Goal: Information Seeking & Learning: Learn about a topic

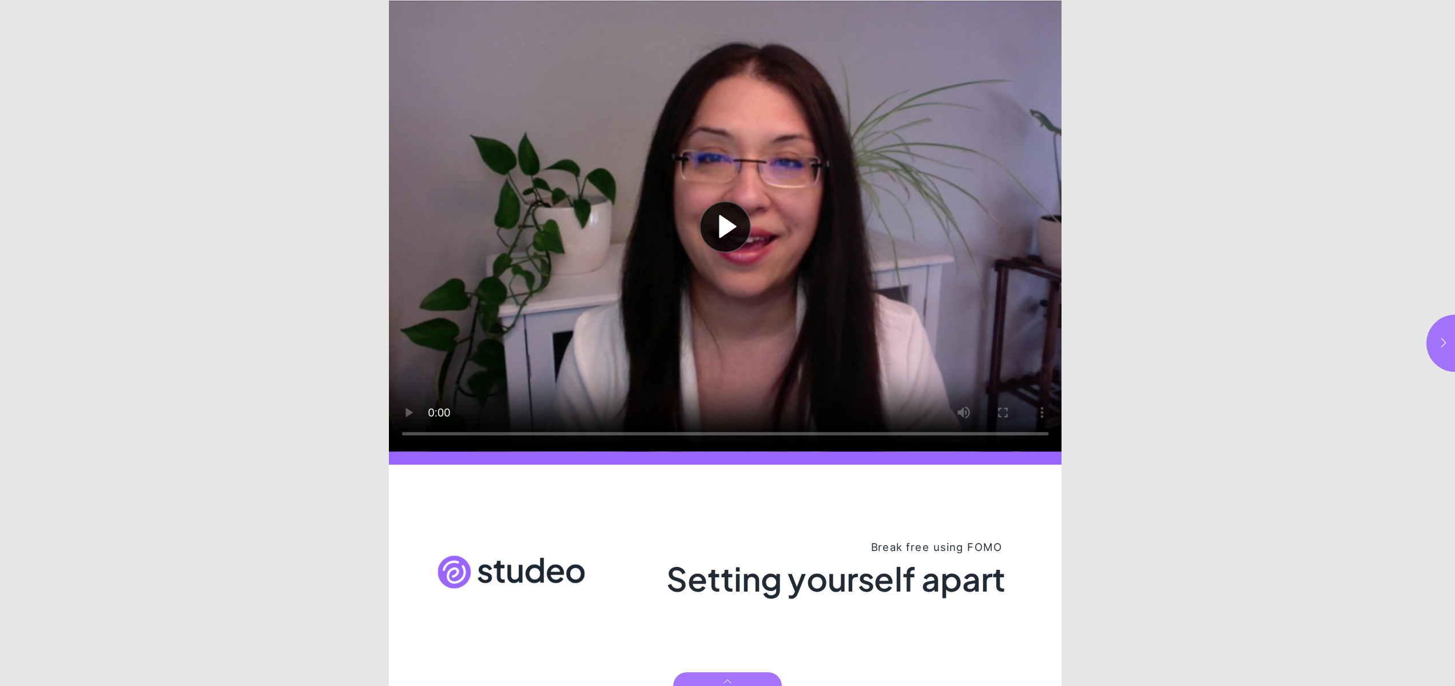
click at [720, 230] on button "Play video" at bounding box center [725, 226] width 672 height 451
click at [1436, 341] on button "button" at bounding box center [1454, 342] width 57 height 57
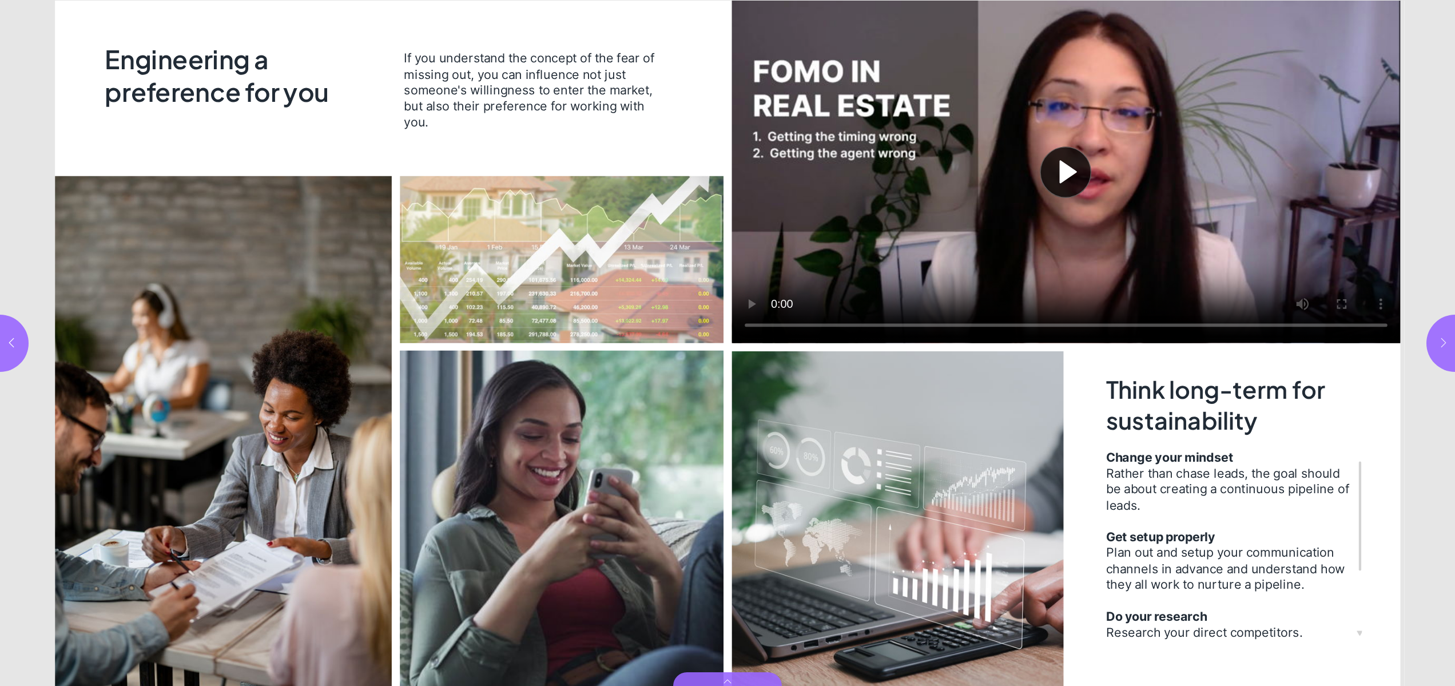
click at [1436, 341] on button "button" at bounding box center [1454, 342] width 57 height 57
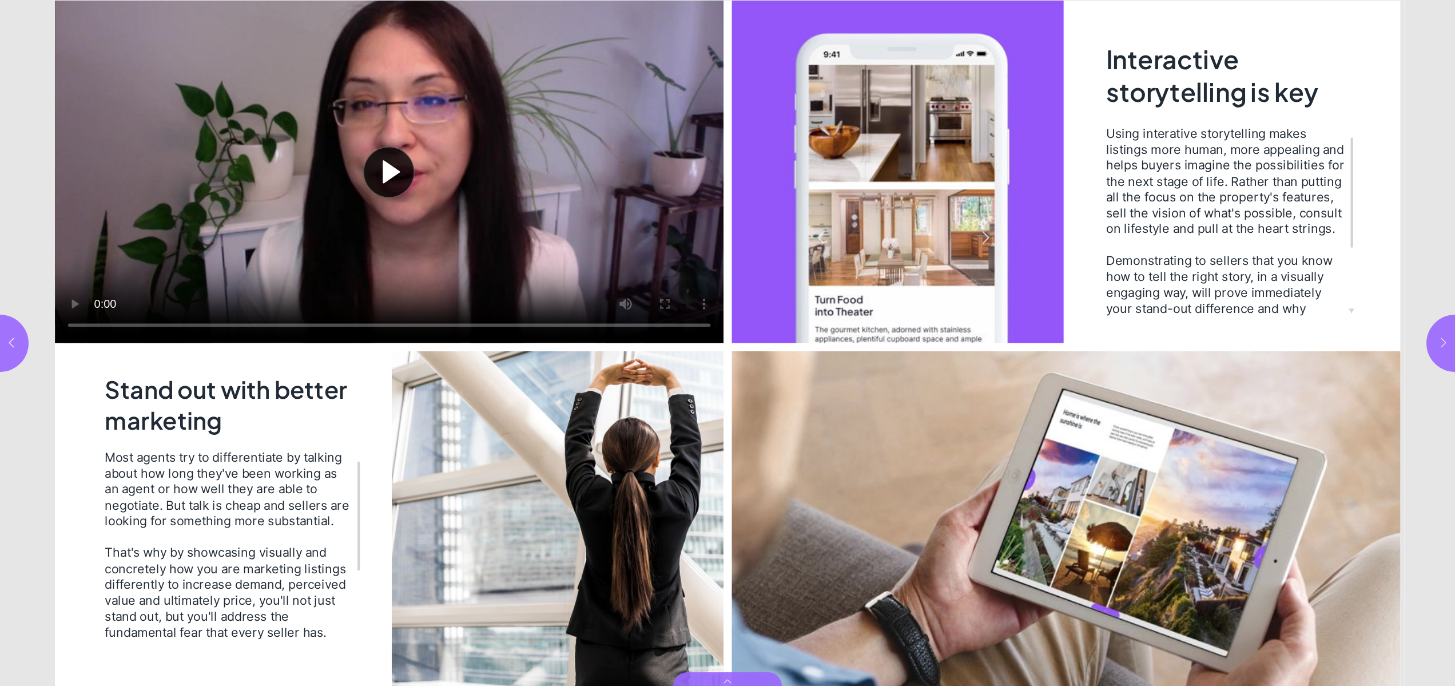
click at [1436, 341] on button "button" at bounding box center [1454, 342] width 57 height 57
type input "*"
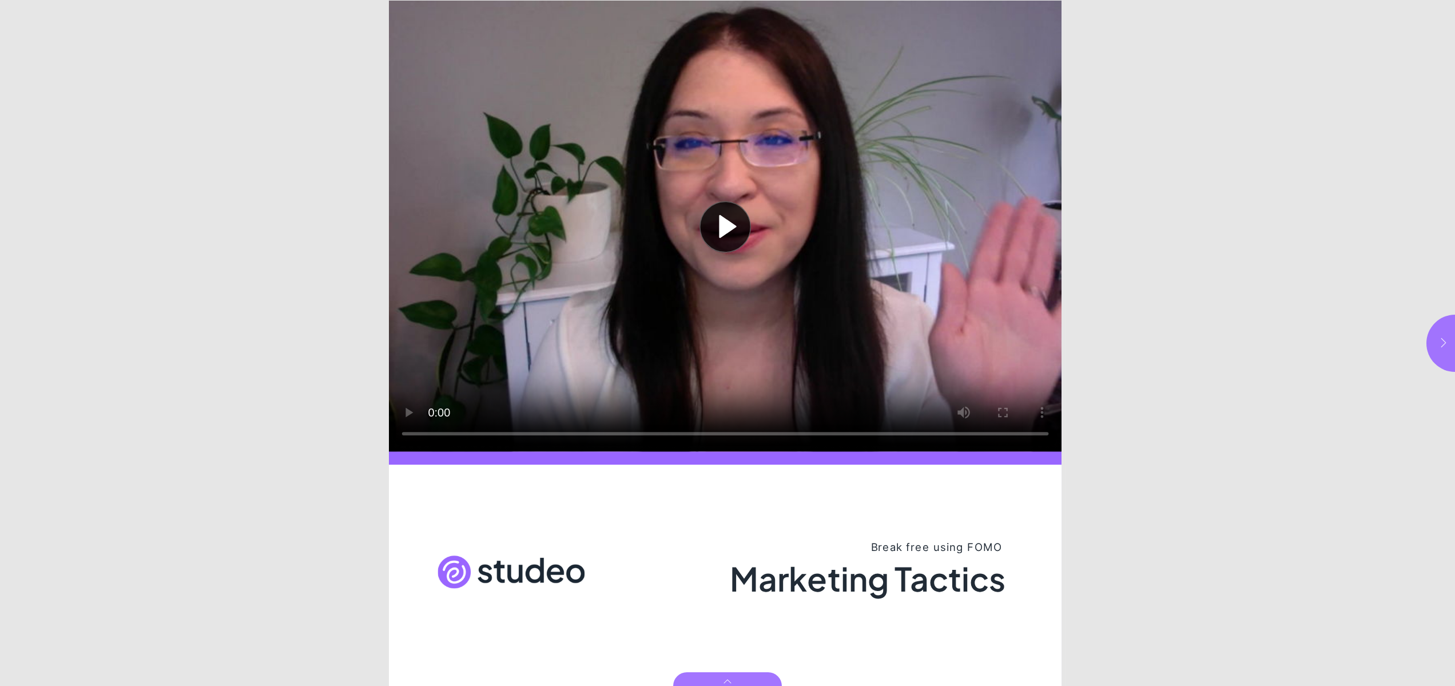
click at [1437, 340] on icon "button" at bounding box center [1442, 342] width 11 height 11
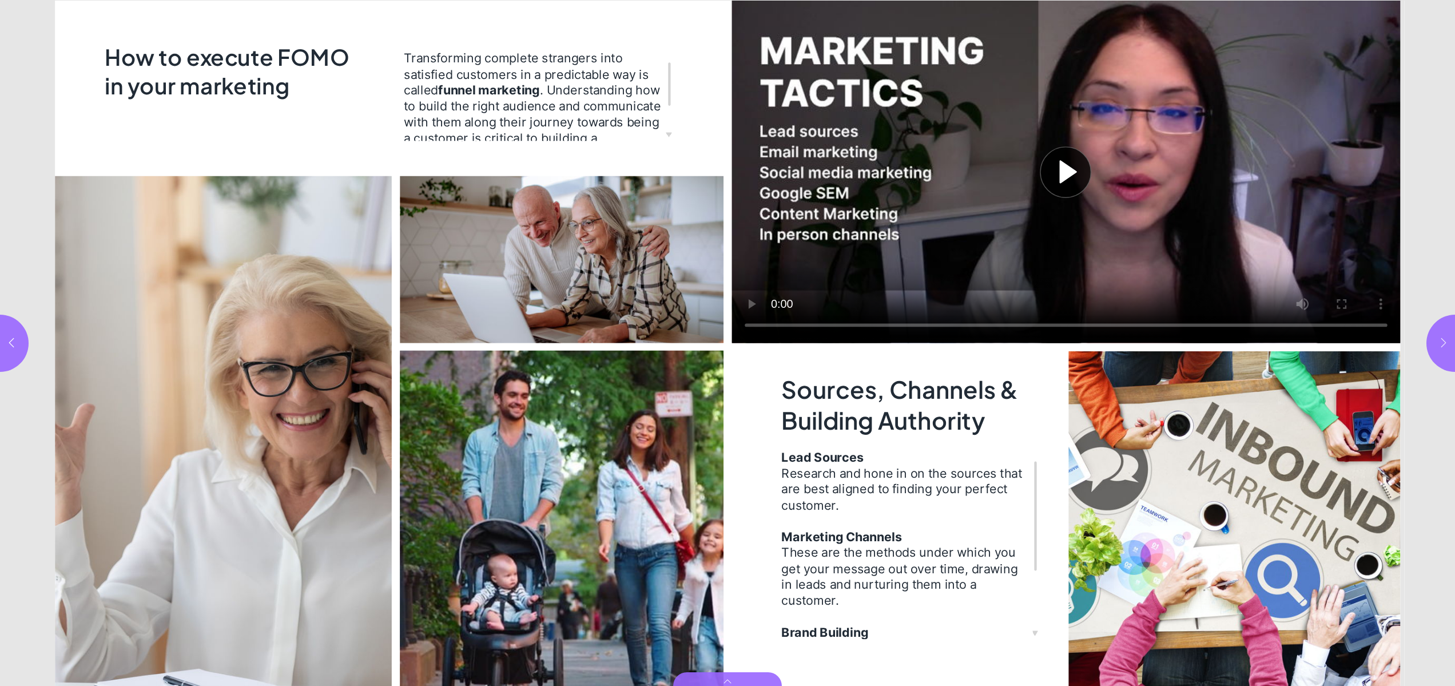
click at [1437, 340] on icon "button" at bounding box center [1442, 342] width 11 height 11
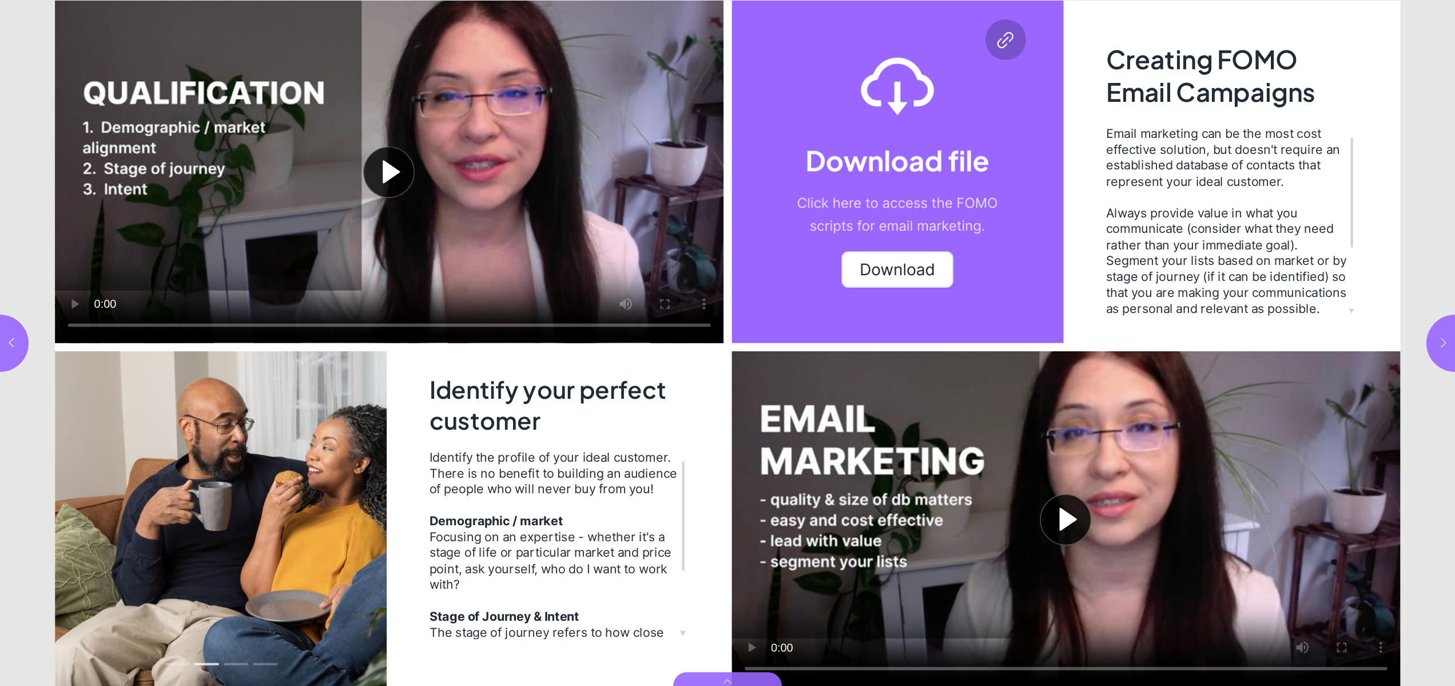
click at [1437, 340] on icon "button" at bounding box center [1442, 342] width 11 height 11
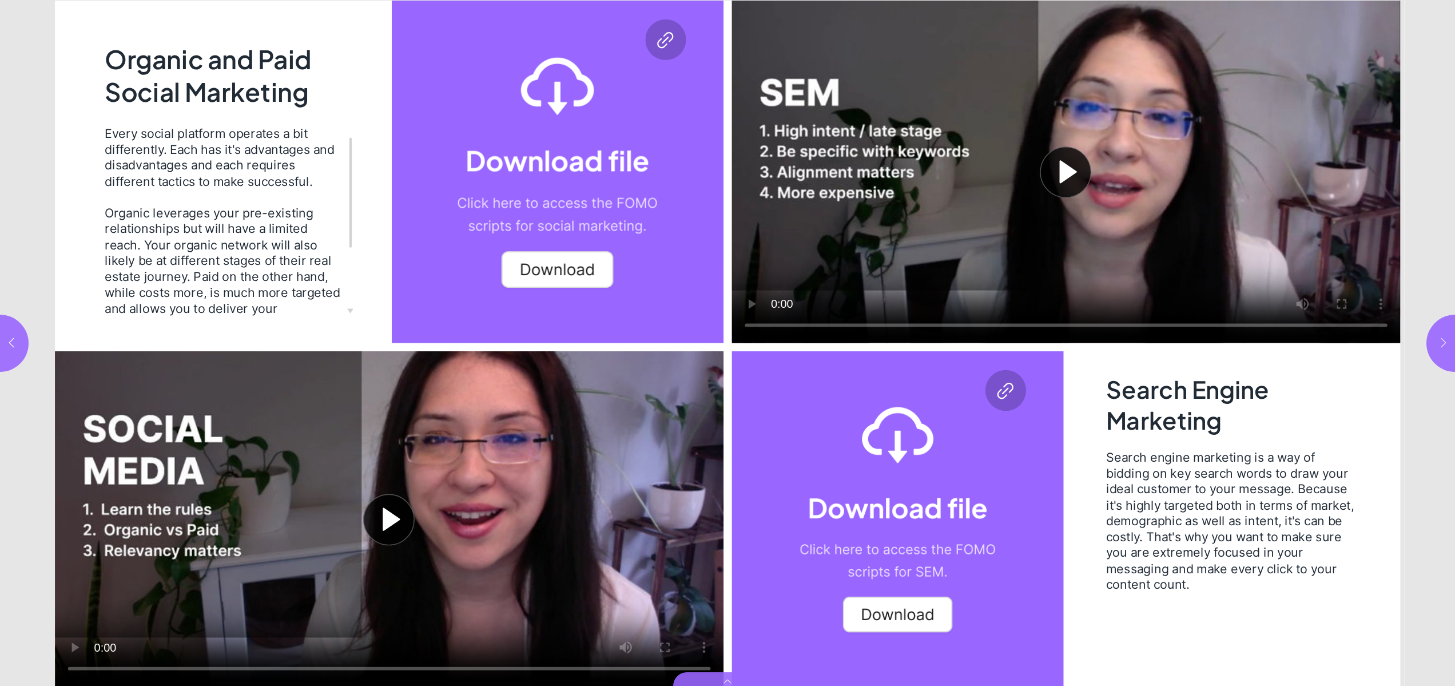
click at [1437, 340] on icon "button" at bounding box center [1442, 342] width 11 height 11
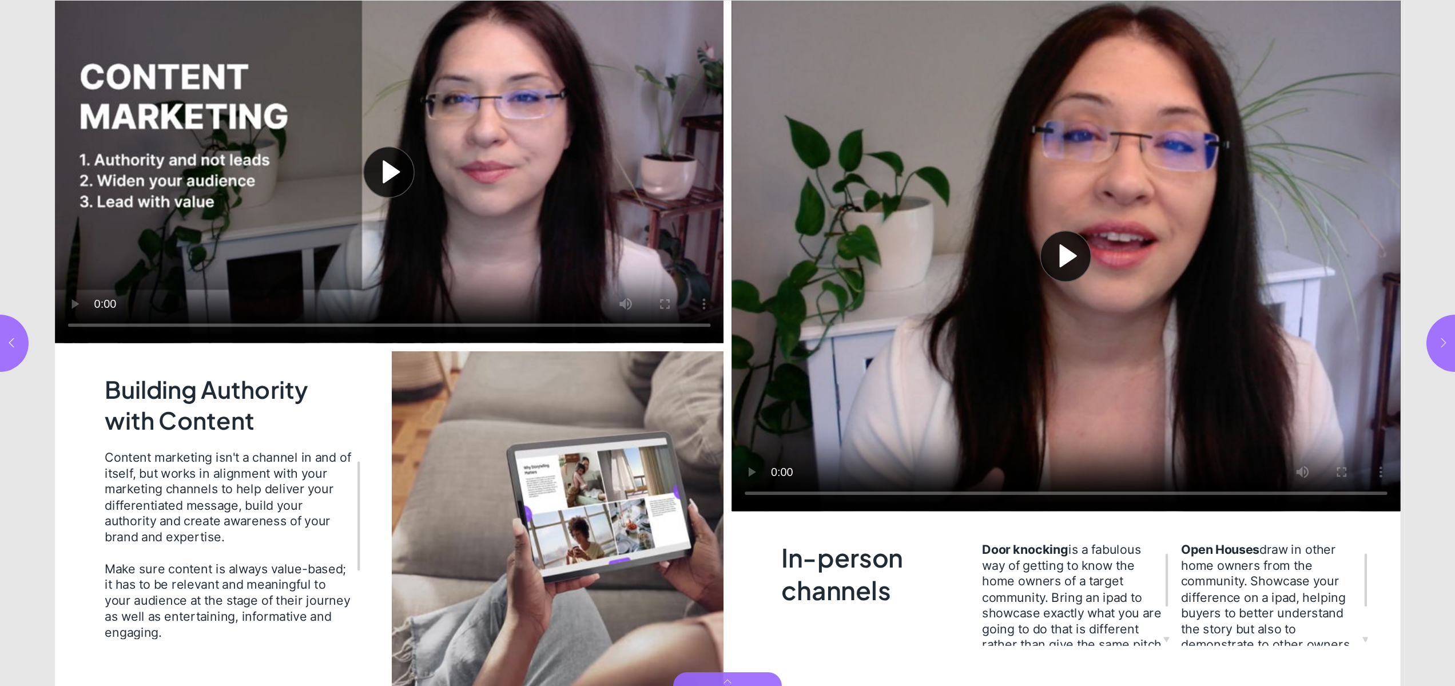
click at [1437, 340] on icon "button" at bounding box center [1442, 342] width 11 height 11
type input "**"
